Goal: Navigation & Orientation: Find specific page/section

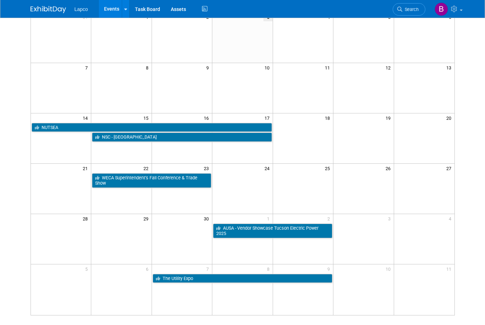
scroll to position [71, 0]
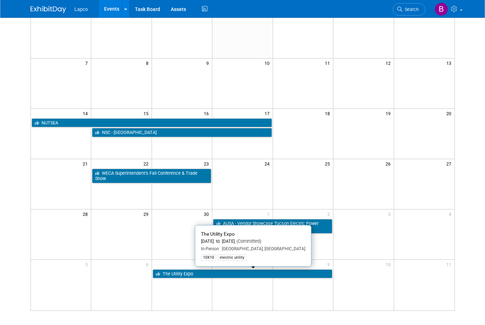
click at [197, 275] on link "The Utility Expo" at bounding box center [243, 274] width 180 height 9
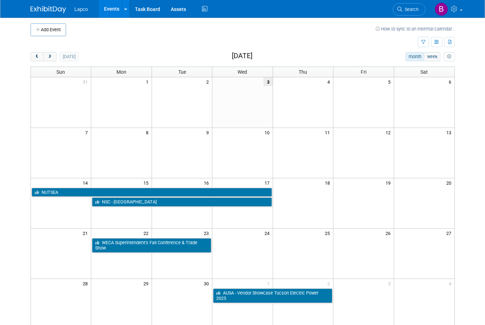
scroll to position [0, 0]
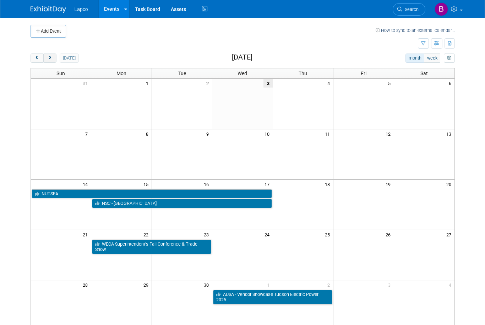
click at [49, 59] on span "next" at bounding box center [49, 58] width 5 height 5
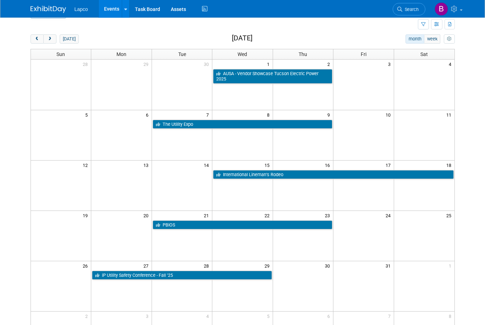
scroll to position [19, 0]
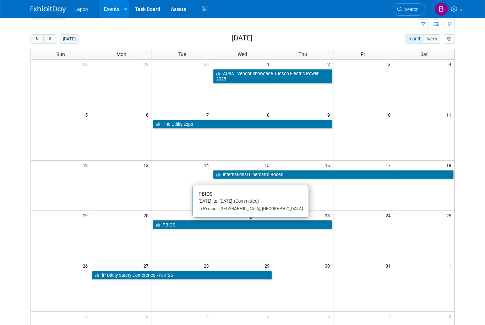
click at [189, 224] on link "PBIOS" at bounding box center [243, 225] width 180 height 9
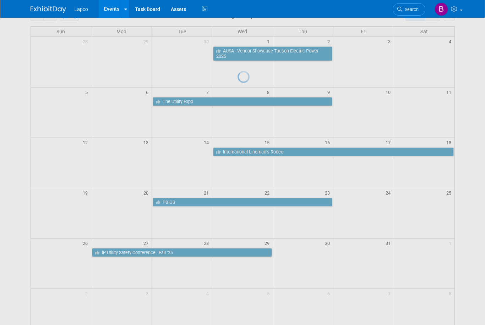
scroll to position [7, 0]
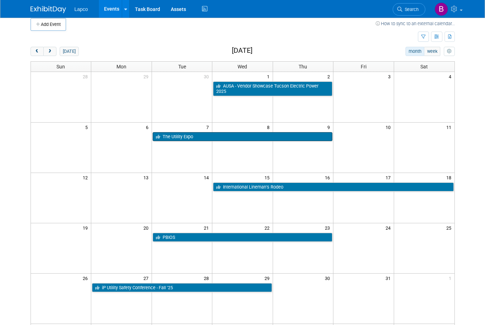
click at [215, 138] on link "The Utility Expo" at bounding box center [243, 136] width 180 height 9
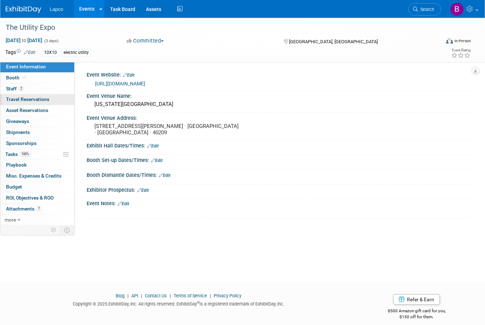
click at [31, 102] on span "Travel Reservations 0" at bounding box center [27, 100] width 43 height 6
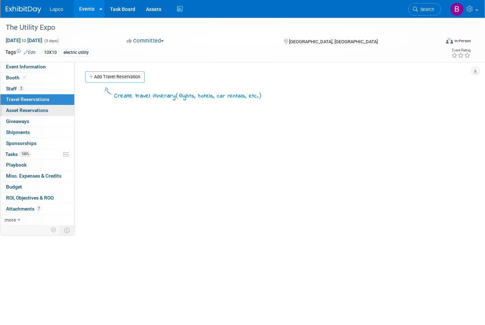
click at [33, 114] on link "0 Asset Reservations 0" at bounding box center [37, 110] width 74 height 11
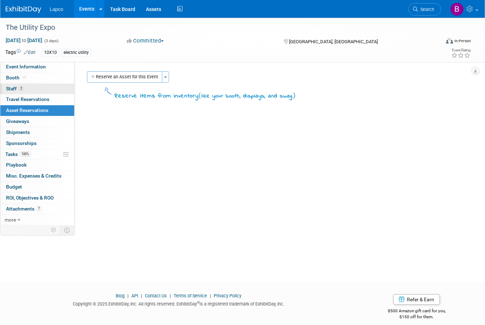
click at [20, 88] on span "2" at bounding box center [20, 88] width 5 height 5
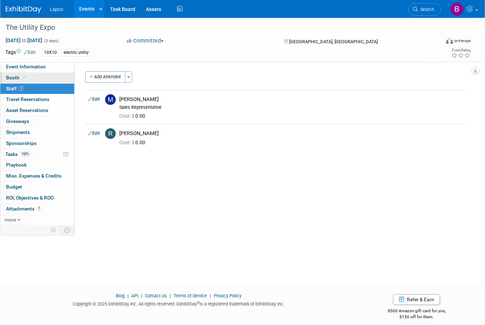
click at [27, 80] on span at bounding box center [24, 77] width 6 height 5
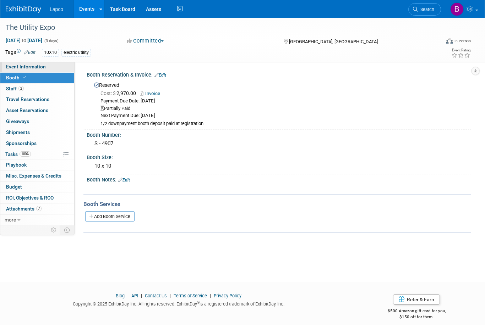
click at [29, 68] on span "Event Information" at bounding box center [26, 67] width 40 height 6
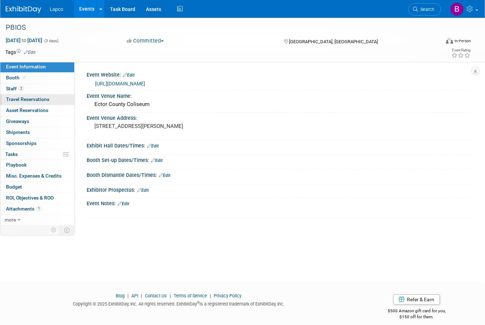
click at [23, 99] on span "Travel Reservations 0" at bounding box center [27, 100] width 43 height 6
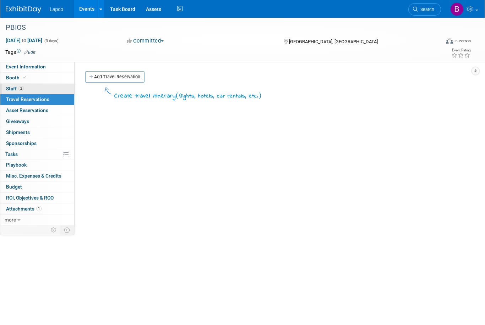
click at [17, 88] on span "Staff 2" at bounding box center [15, 89] width 18 height 6
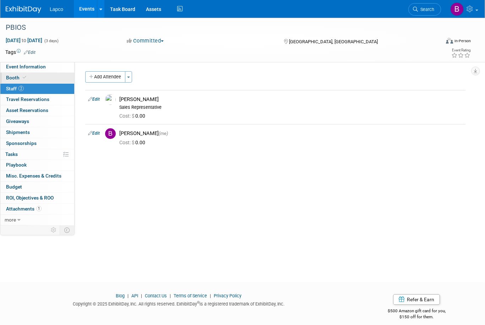
click at [31, 78] on link "Booth" at bounding box center [37, 78] width 74 height 11
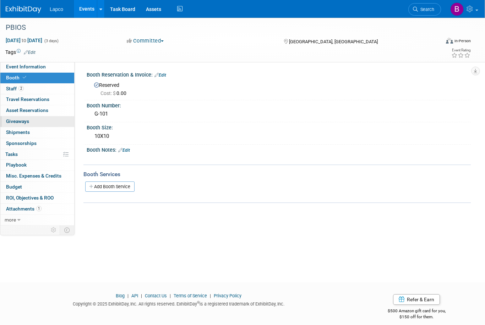
click at [18, 122] on span "Giveaways 0" at bounding box center [17, 122] width 23 height 6
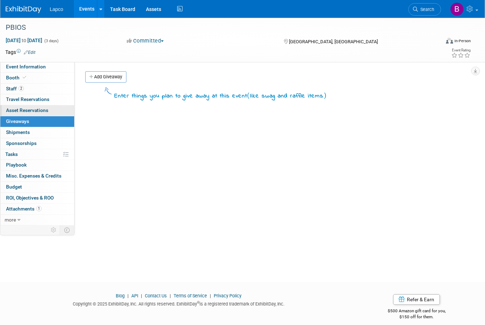
click at [20, 108] on span "Asset Reservations 0" at bounding box center [27, 111] width 42 height 6
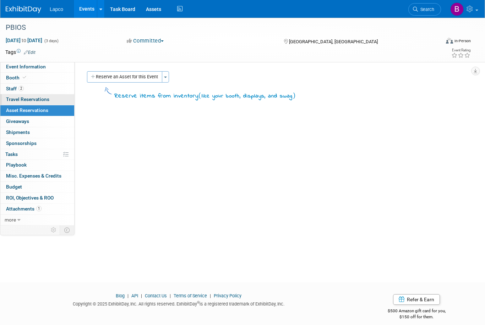
click at [20, 100] on span "Travel Reservations 0" at bounding box center [27, 100] width 43 height 6
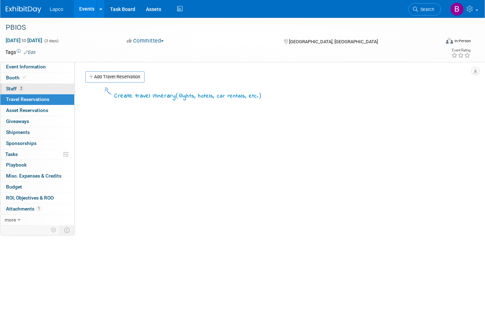
click at [9, 87] on span "Staff 2" at bounding box center [15, 89] width 18 height 6
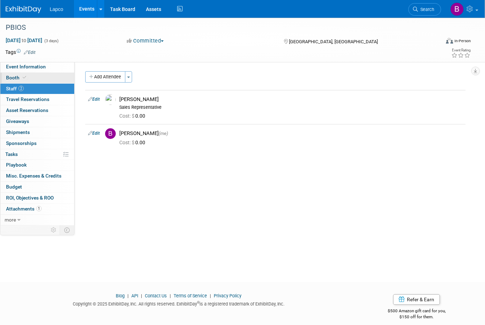
click at [10, 80] on span "Booth" at bounding box center [17, 78] width 22 height 6
